Goal: Information Seeking & Learning: Learn about a topic

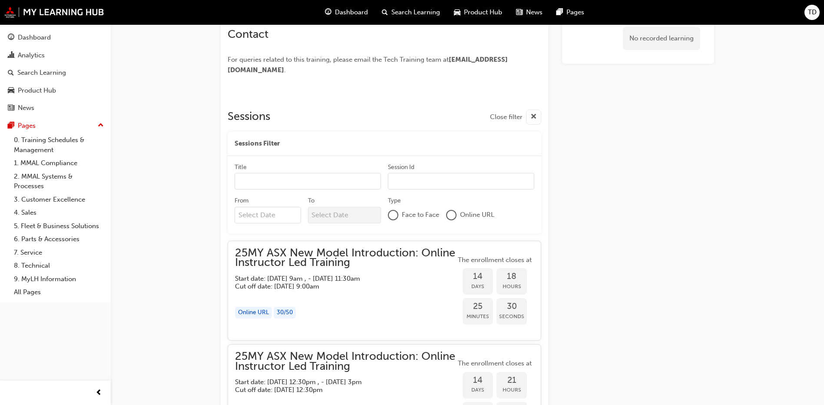
scroll to position [304, 0]
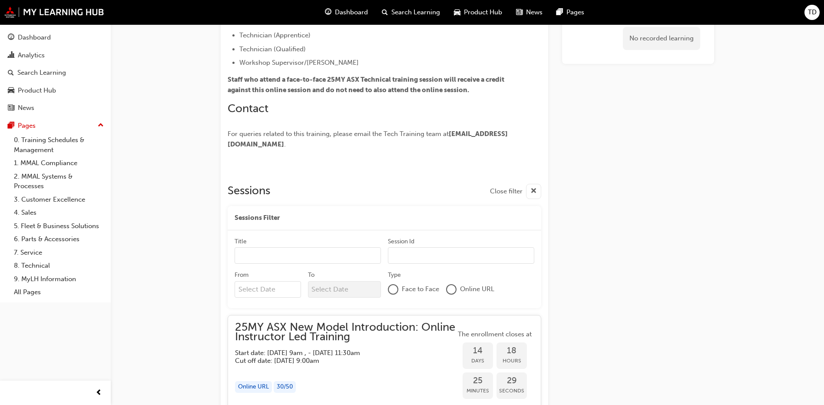
click at [308, 257] on input "Title" at bounding box center [308, 255] width 146 height 17
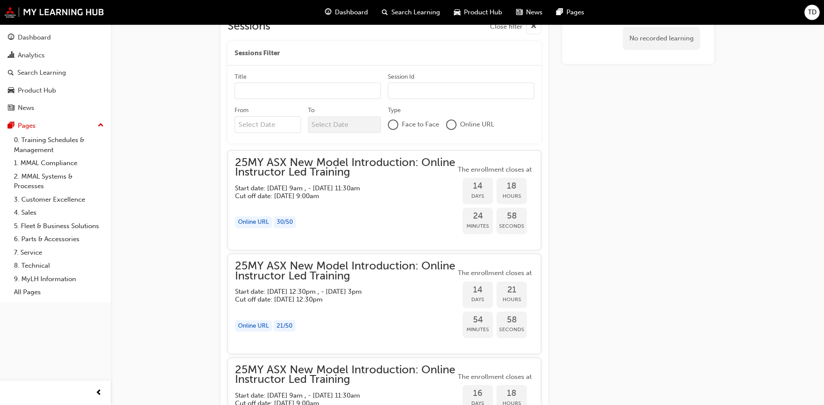
scroll to position [521, 0]
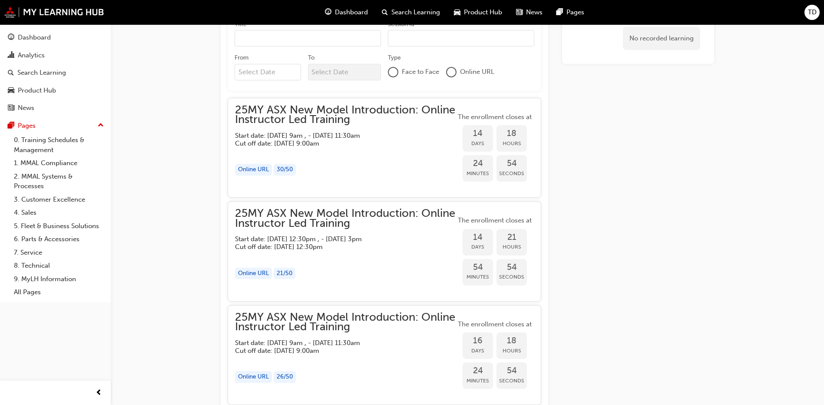
click at [267, 170] on div "Online URL" at bounding box center [253, 170] width 37 height 12
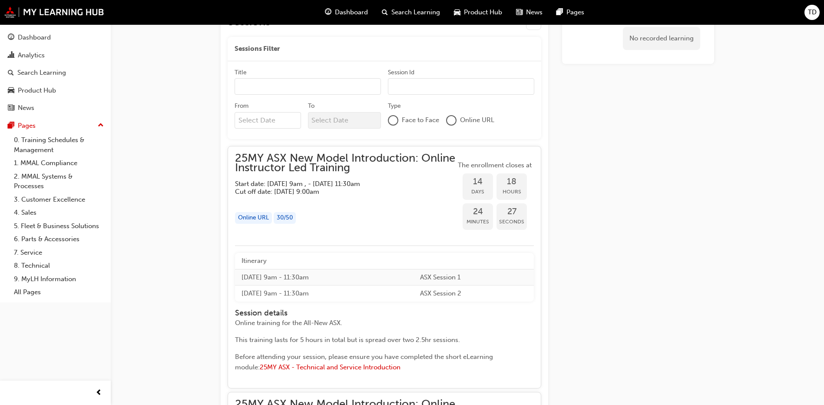
scroll to position [430, 0]
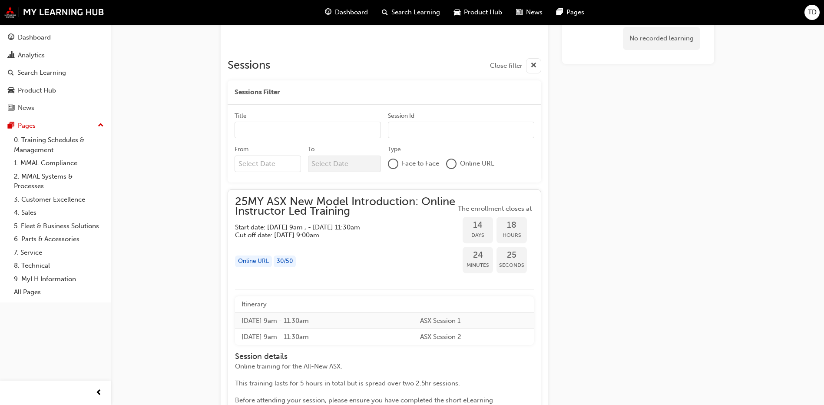
click at [264, 263] on div "Online URL" at bounding box center [253, 261] width 37 height 12
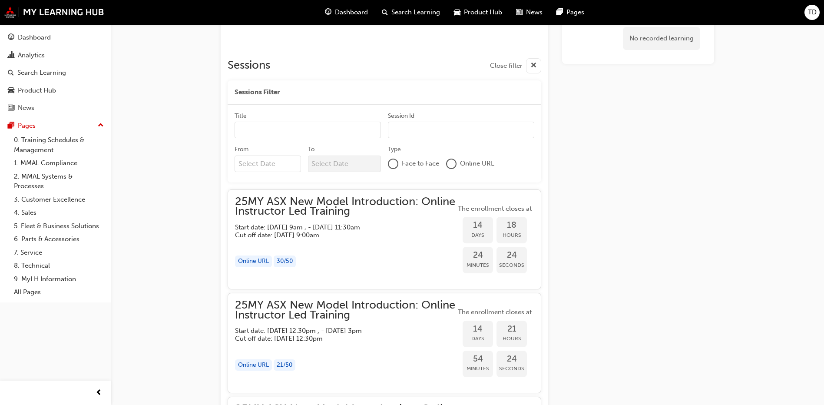
click at [264, 263] on div "Online URL" at bounding box center [253, 261] width 37 height 12
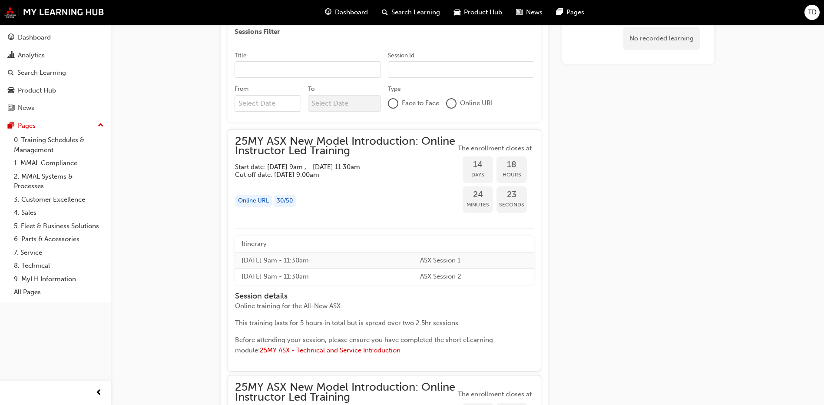
scroll to position [516, 0]
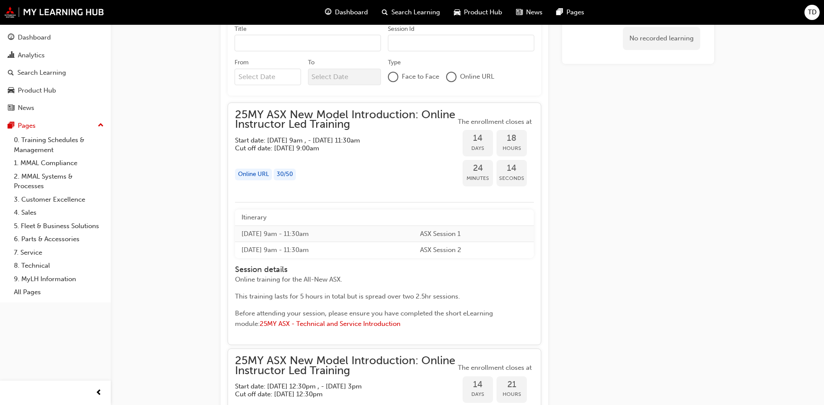
drag, startPoint x: 312, startPoint y: 323, endPoint x: 287, endPoint y: 302, distance: 32.7
click at [287, 302] on div "Online training for the All-New ASX. This training lasts for 5 hours in total b…" at bounding box center [376, 302] width 282 height 57
click at [291, 122] on span "25MY ASX New Model Introduction: Online Instructor Led Training" at bounding box center [345, 120] width 221 height 20
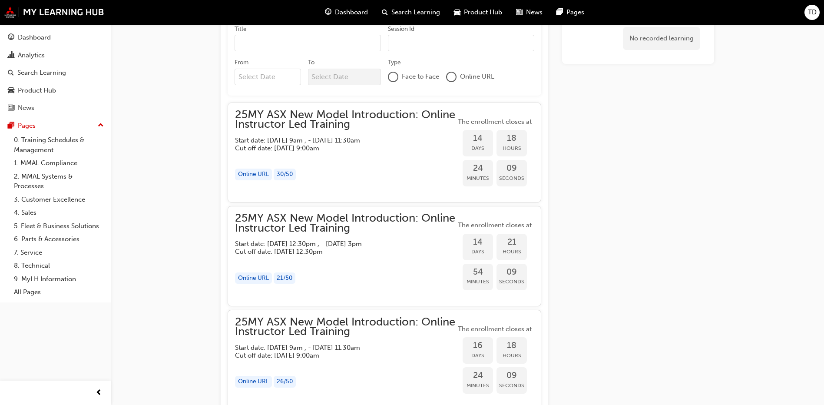
click at [298, 118] on span "25MY ASX New Model Introduction: Online Instructor Led Training" at bounding box center [345, 120] width 221 height 20
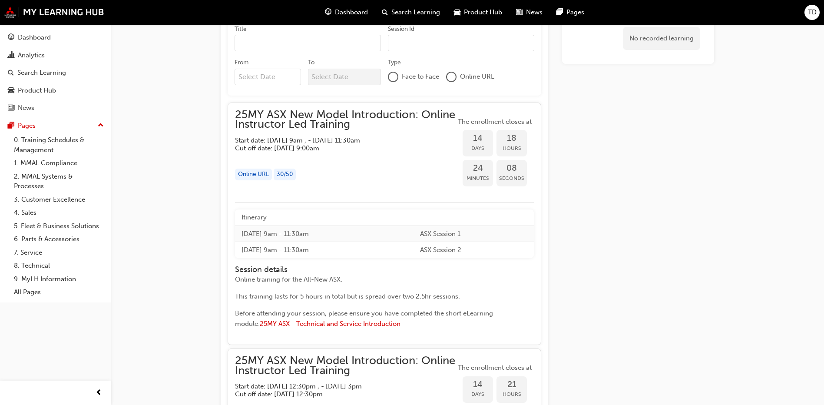
click at [261, 173] on div "Online URL" at bounding box center [253, 175] width 37 height 12
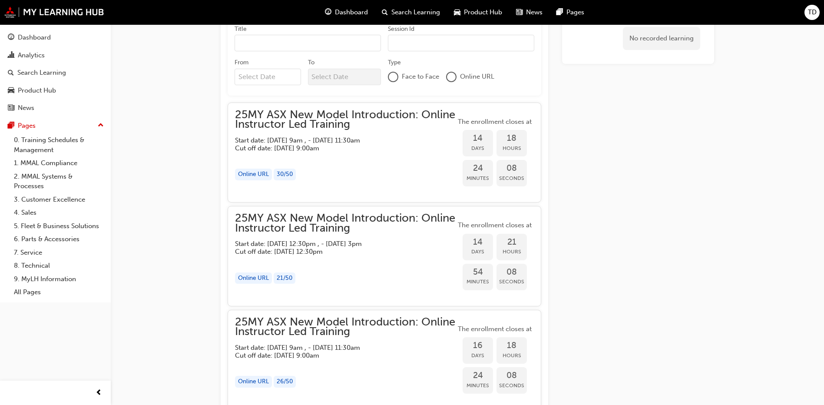
click at [261, 173] on div "Online URL" at bounding box center [253, 175] width 37 height 12
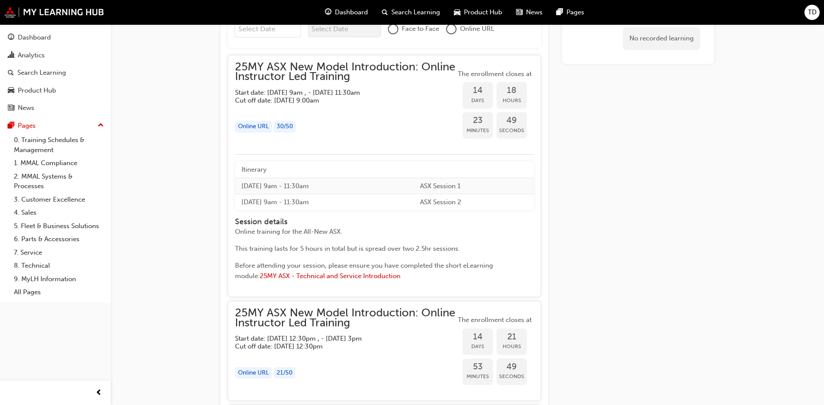
scroll to position [565, 0]
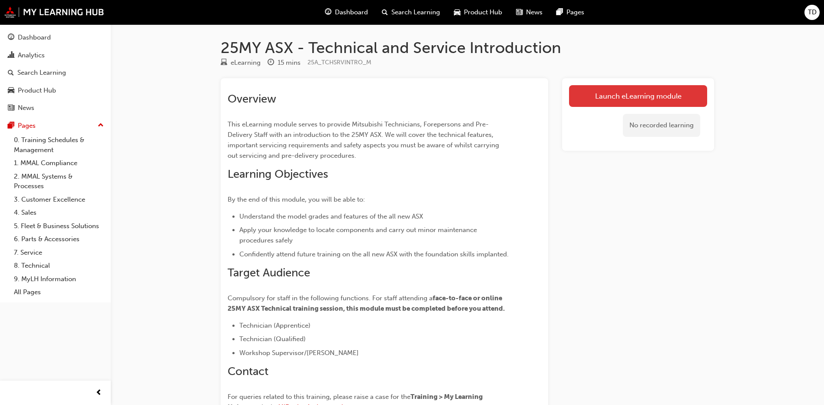
click at [599, 99] on link "Launch eLearning module" at bounding box center [638, 96] width 138 height 22
